Goal: Information Seeking & Learning: Find specific fact

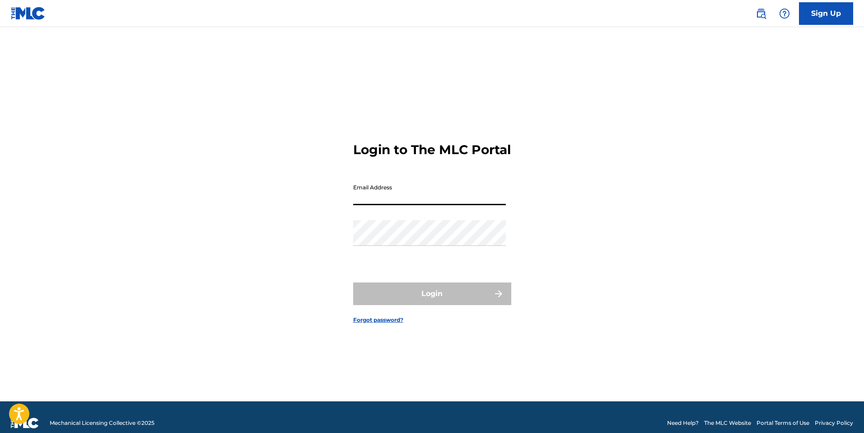
click at [415, 199] on input "Email Address" at bounding box center [429, 192] width 153 height 26
click at [314, 154] on div "Login to The MLC Portal Email Address Password Login Forgot password?" at bounding box center [432, 225] width 632 height 351
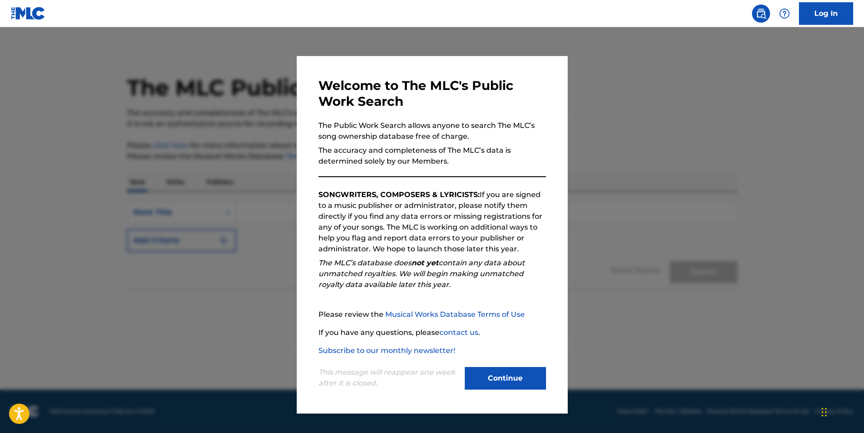
drag, startPoint x: 507, startPoint y: 376, endPoint x: 503, endPoint y: 373, distance: 5.3
click at [508, 375] on button "Continue" at bounding box center [505, 378] width 81 height 23
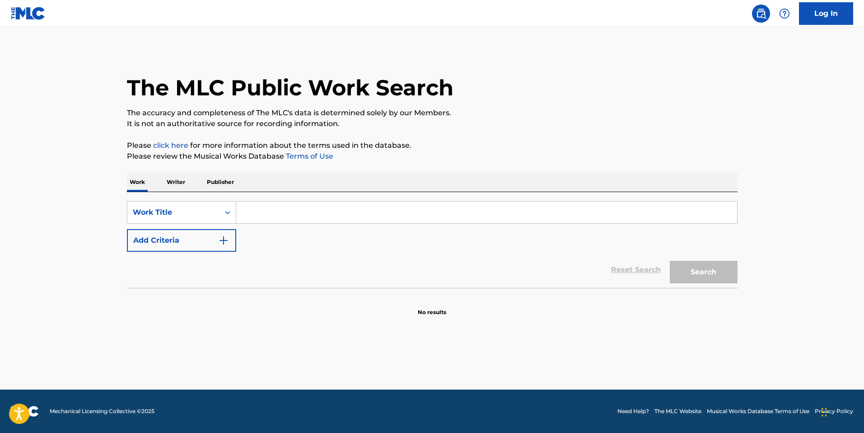
click at [318, 203] on input "Search Form" at bounding box center [486, 212] width 501 height 22
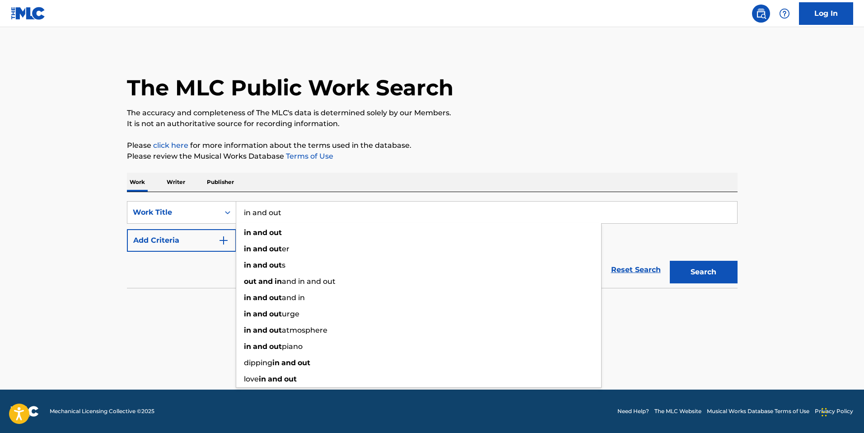
click at [264, 211] on input "in and out" at bounding box center [486, 212] width 501 height 22
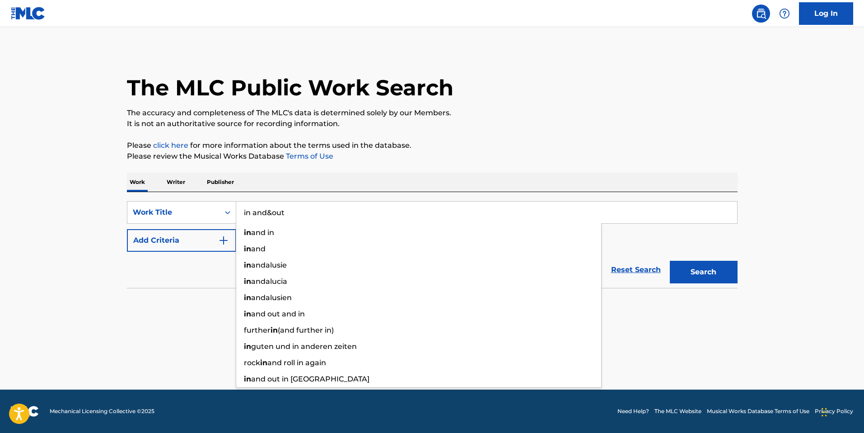
click at [265, 213] on input "in and&out" at bounding box center [486, 212] width 501 height 22
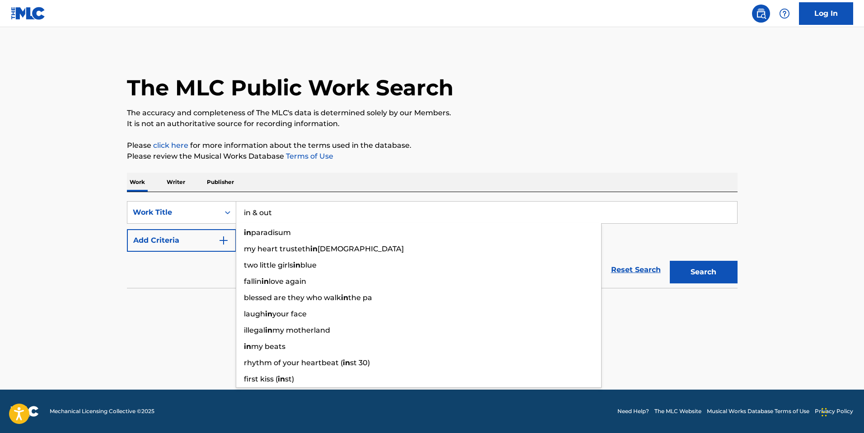
click at [646, 206] on input "in & out" at bounding box center [486, 212] width 501 height 22
type input "in & out"
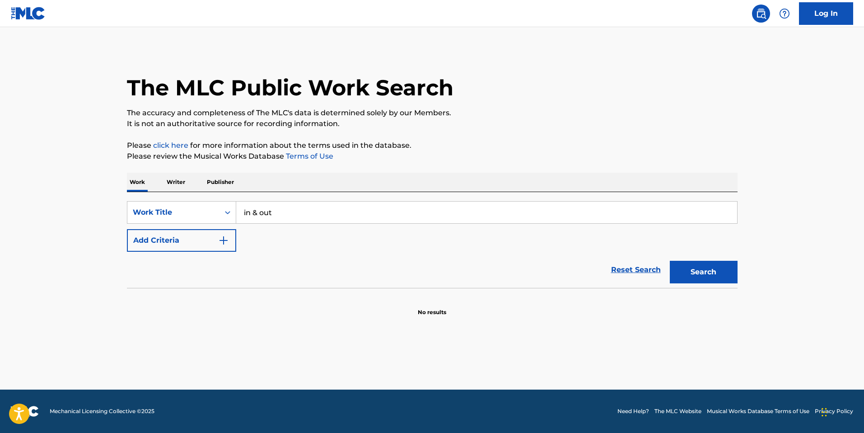
click at [718, 262] on button "Search" at bounding box center [704, 272] width 68 height 23
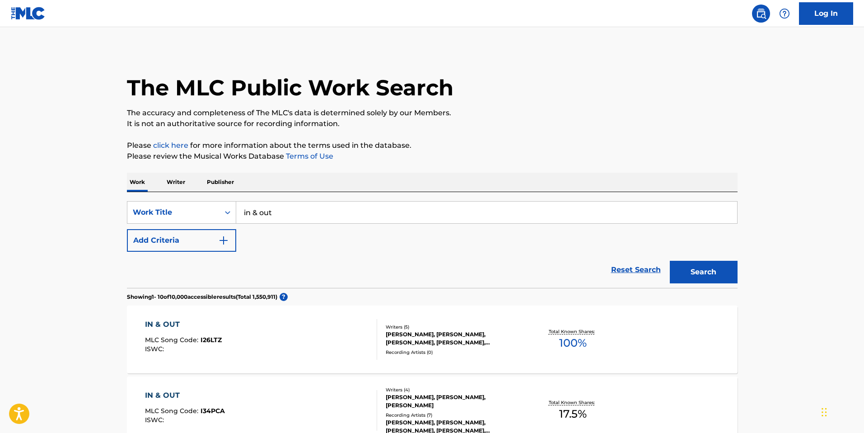
click at [229, 240] on button "Add Criteria" at bounding box center [181, 240] width 109 height 23
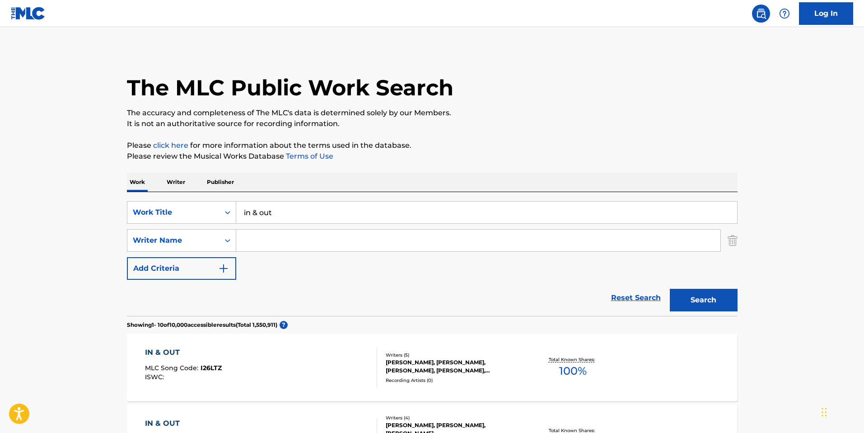
click at [280, 238] on input "Search Form" at bounding box center [478, 241] width 484 height 22
click at [670, 289] on button "Search" at bounding box center [704, 300] width 68 height 23
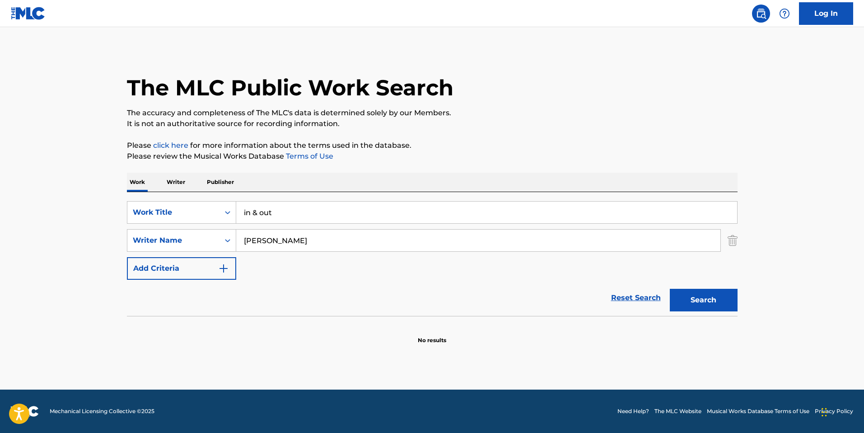
click at [258, 236] on input "[PERSON_NAME]" at bounding box center [478, 241] width 484 height 22
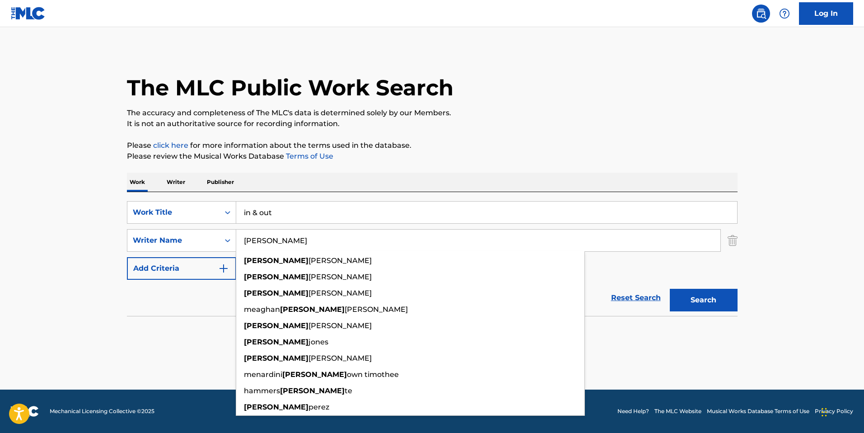
type input "[PERSON_NAME]"
click at [670, 289] on button "Search" at bounding box center [704, 300] width 68 height 23
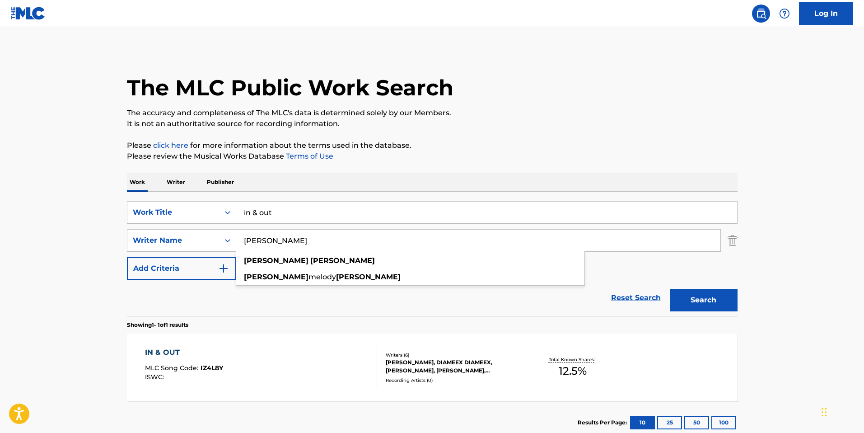
click at [437, 364] on div "[PERSON_NAME], DIAMEEX DIAMEEX, [PERSON_NAME], [PERSON_NAME], [PERSON_NAME] [PE…" at bounding box center [454, 366] width 136 height 16
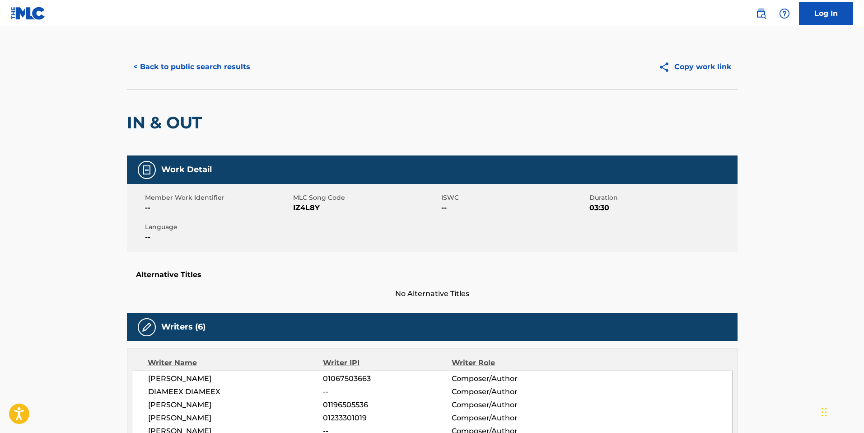
scroll to position [67, 0]
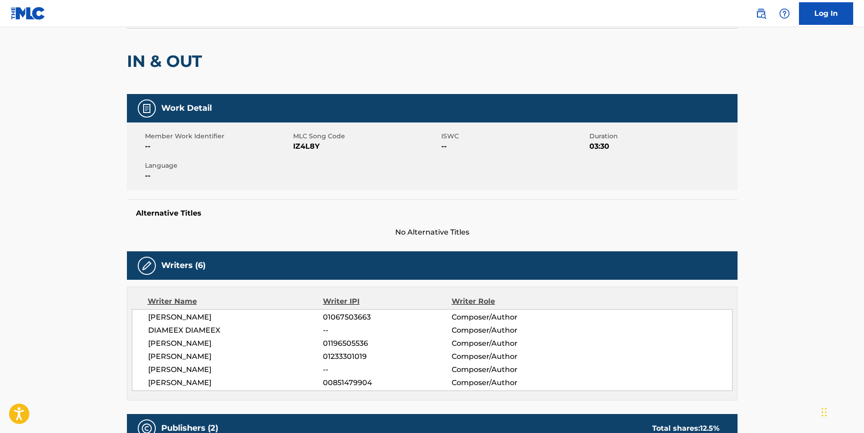
click at [202, 313] on span "[PERSON_NAME]" at bounding box center [235, 317] width 175 height 11
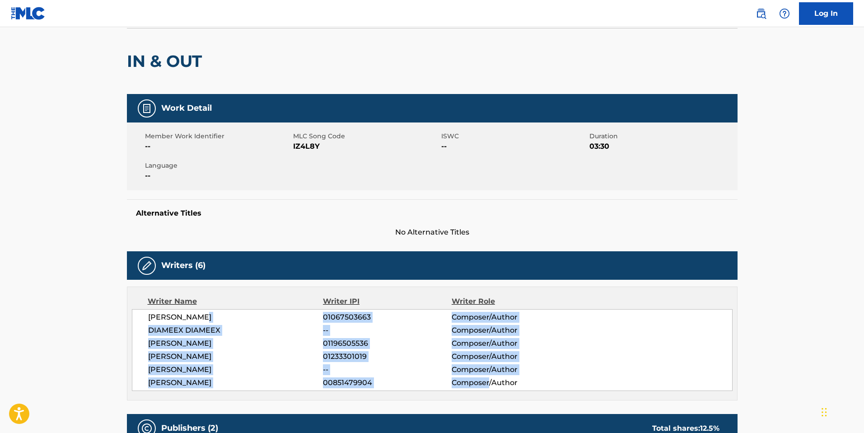
drag, startPoint x: 202, startPoint y: 313, endPoint x: 466, endPoint y: 378, distance: 272.2
click at [466, 378] on div "AINT [PERSON_NAME] 01067503663 Composer/Author DIAMEEX DIAMEEX -- Composer/Auth…" at bounding box center [432, 350] width 601 height 82
click at [375, 354] on span "01233301019" at bounding box center [387, 356] width 128 height 11
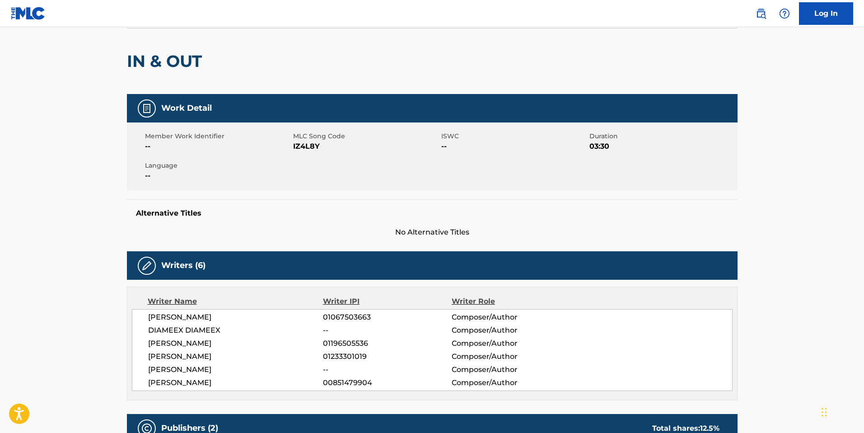
click at [234, 337] on div "AINT [PERSON_NAME] 01067503663 Composer/Author DIAMEEX DIAMEEX -- Composer/Auth…" at bounding box center [432, 350] width 601 height 82
click at [300, 354] on span "[PERSON_NAME]" at bounding box center [235, 356] width 175 height 11
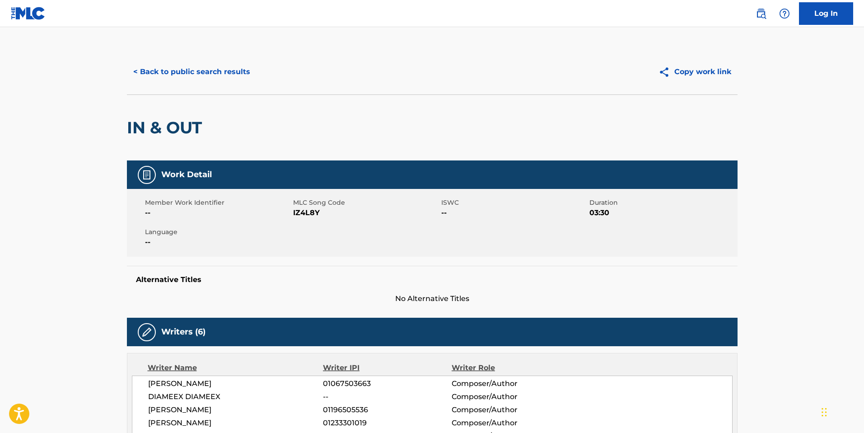
scroll to position [0, 0]
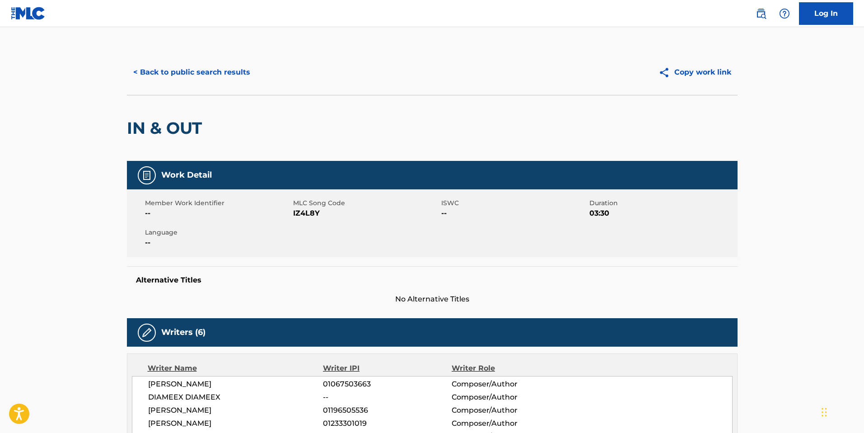
drag, startPoint x: 371, startPoint y: 82, endPoint x: 376, endPoint y: 84, distance: 5.7
click at [371, 82] on div "< Back to public search results" at bounding box center [279, 72] width 305 height 23
click at [184, 65] on button "< Back to public search results" at bounding box center [192, 72] width 130 height 23
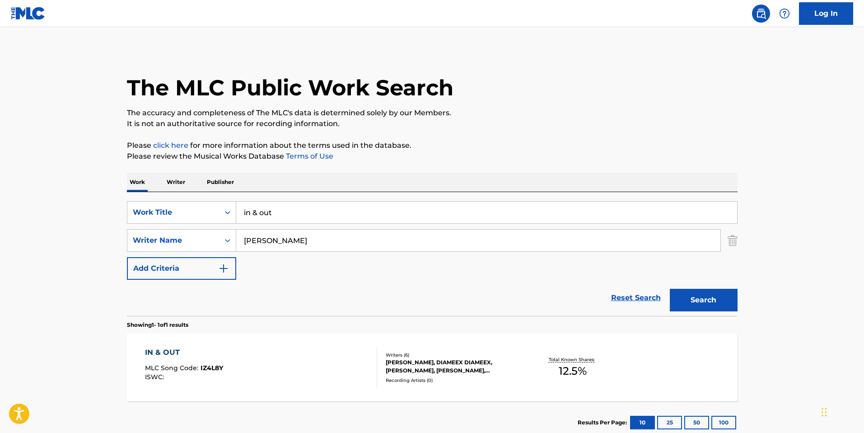
click at [279, 224] on div "SearchWithCriteriaf3fb9afa-77f3-45f9-abf0-dee535e69985 Work Title in & out Sear…" at bounding box center [432, 240] width 611 height 79
click at [276, 213] on input "in & out" at bounding box center [486, 212] width 501 height 22
click at [276, 214] on input "in & out" at bounding box center [486, 212] width 501 height 22
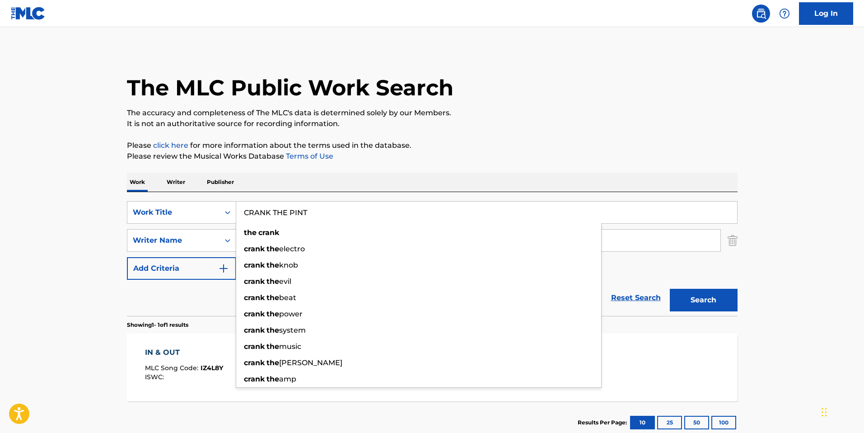
type input "CRANK THE PINT"
click at [670, 289] on button "Search" at bounding box center [704, 300] width 68 height 23
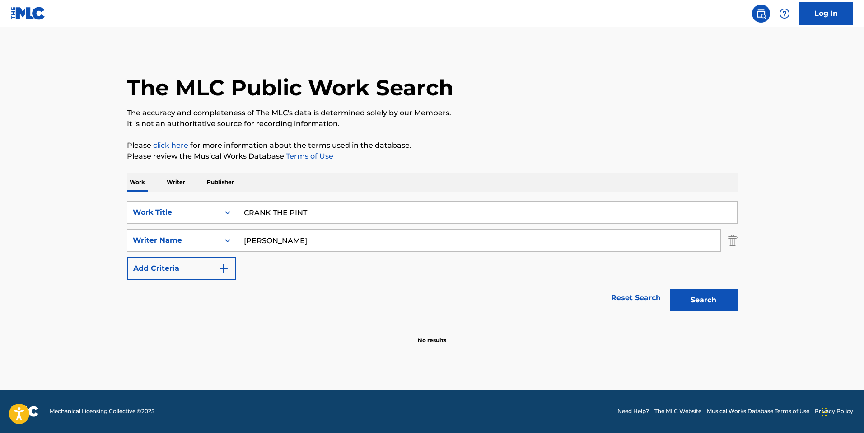
click at [266, 242] on input "[PERSON_NAME]" at bounding box center [478, 241] width 484 height 22
paste input "[URL][DOMAIN_NAME]"
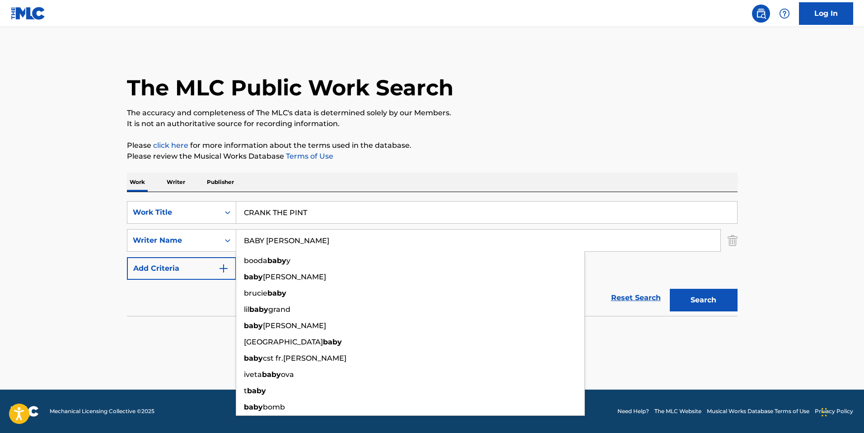
click at [670, 289] on button "Search" at bounding box center [704, 300] width 68 height 23
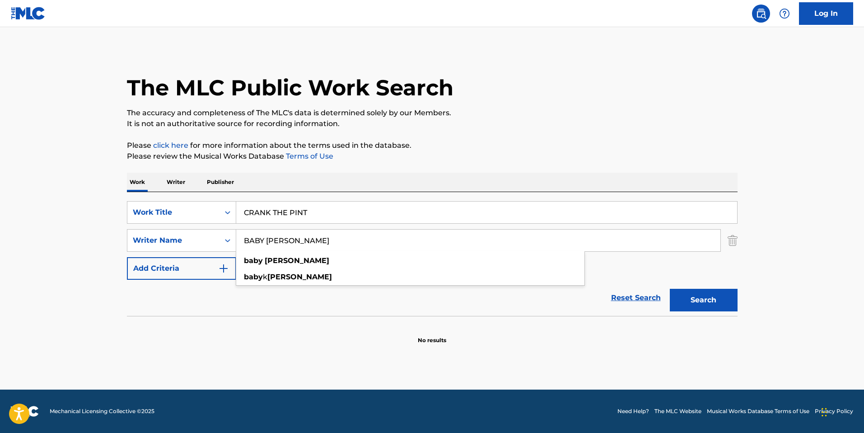
click at [278, 236] on input "BABY [PERSON_NAME]" at bounding box center [478, 241] width 484 height 22
click at [670, 289] on button "Search" at bounding box center [704, 300] width 68 height 23
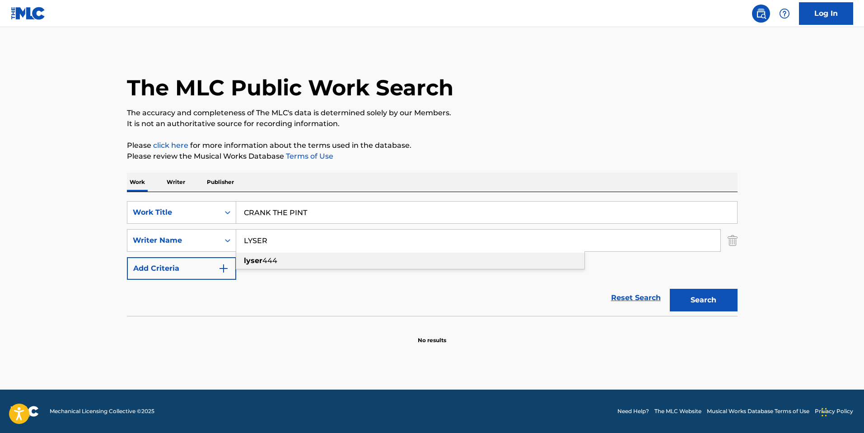
click at [333, 258] on div "lyser 444" at bounding box center [410, 261] width 348 height 16
type input "lyser 444"
click at [390, 233] on input "lyser 444" at bounding box center [478, 241] width 484 height 22
click at [702, 289] on button "Search" at bounding box center [704, 300] width 68 height 23
click at [313, 213] on input "CRANK THE PINT" at bounding box center [486, 212] width 501 height 22
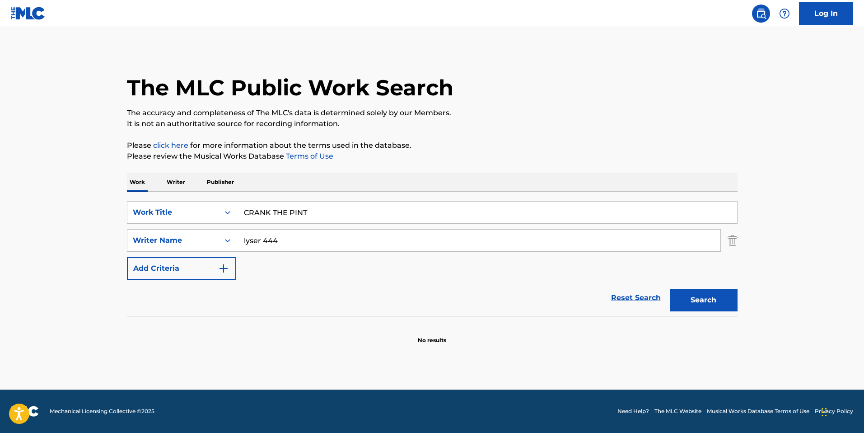
click at [313, 213] on input "CRANK THE PINT" at bounding box center [486, 212] width 501 height 22
click at [405, 235] on input "lyser 444" at bounding box center [478, 241] width 484 height 22
click at [409, 240] on input "lyser 444" at bounding box center [478, 241] width 484 height 22
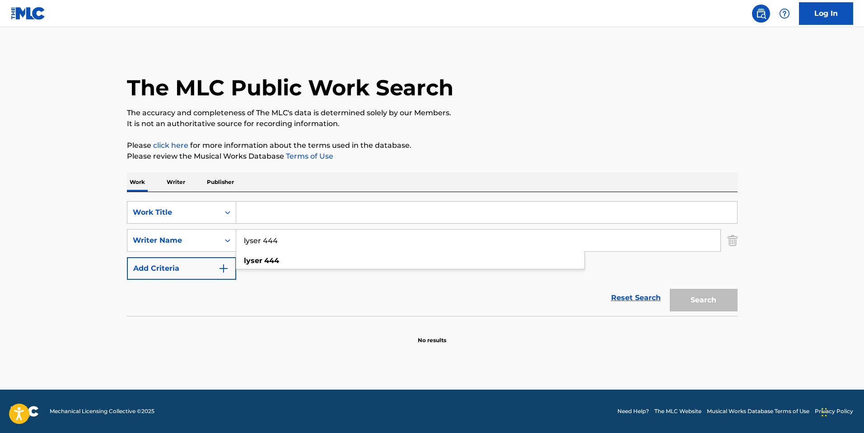
click at [409, 240] on input "lyser 444" at bounding box center [478, 241] width 484 height 22
type input "lyser"
click at [703, 299] on div "Search" at bounding box center [701, 298] width 72 height 36
click at [646, 295] on link "Reset Search" at bounding box center [636, 298] width 59 height 20
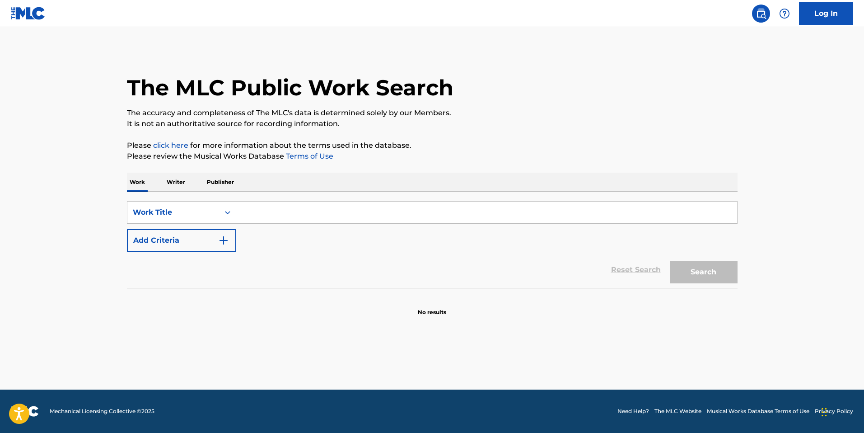
click at [299, 203] on input "Search Form" at bounding box center [486, 212] width 501 height 22
click at [200, 209] on div "Work Title" at bounding box center [173, 212] width 81 height 11
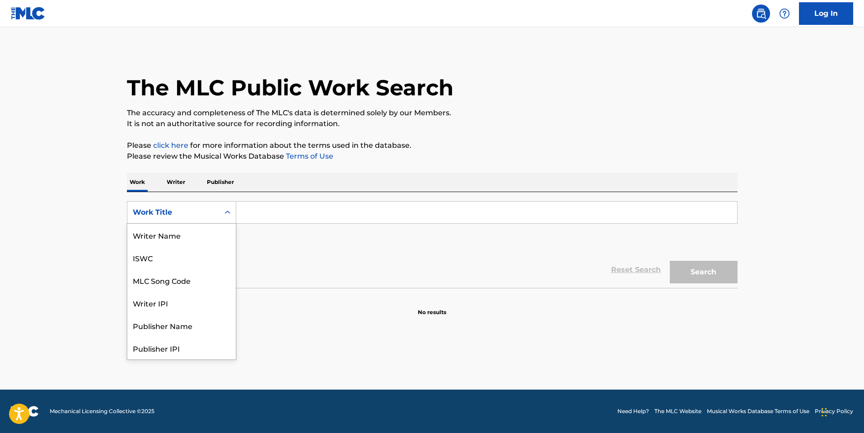
scroll to position [45, 0]
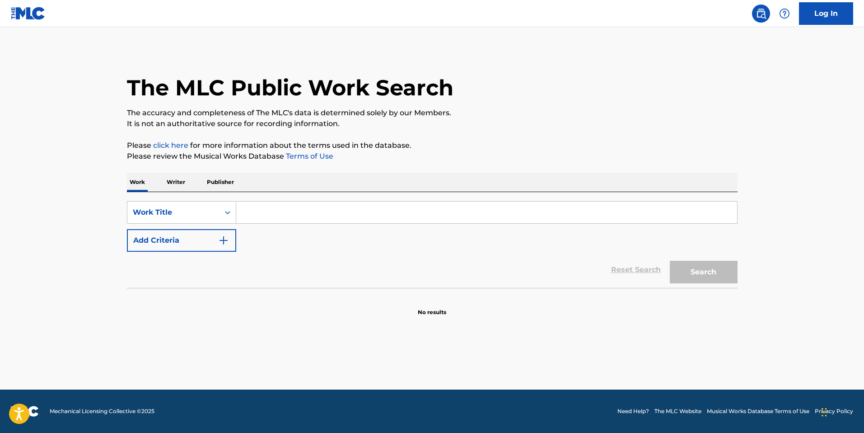
click at [290, 201] on input "Search Form" at bounding box center [486, 212] width 501 height 22
